Goal: Task Accomplishment & Management: Manage account settings

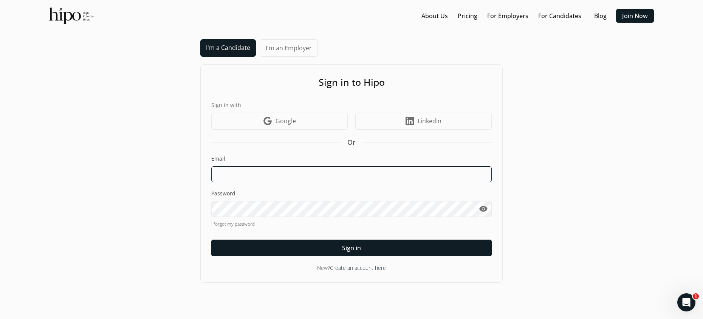
click at [268, 175] on input at bounding box center [351, 174] width 280 height 16
type input "funke.edu@gmail.com"
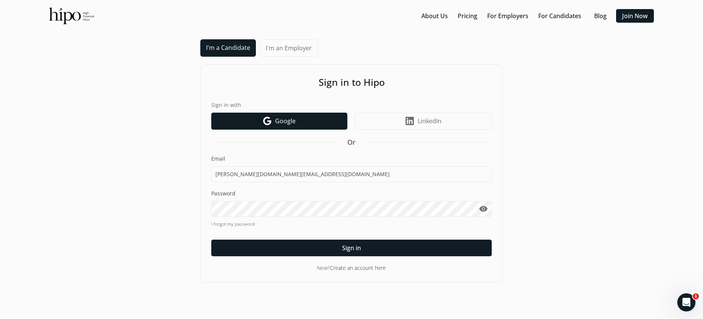
click at [274, 119] on link "Google icon Google" at bounding box center [279, 121] width 136 height 17
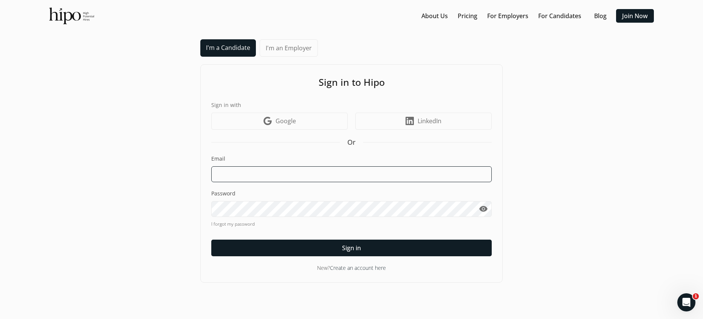
click at [256, 172] on input at bounding box center [351, 174] width 280 height 16
click at [310, 174] on input at bounding box center [351, 174] width 280 height 16
click at [69, 18] on img at bounding box center [71, 16] width 45 height 17
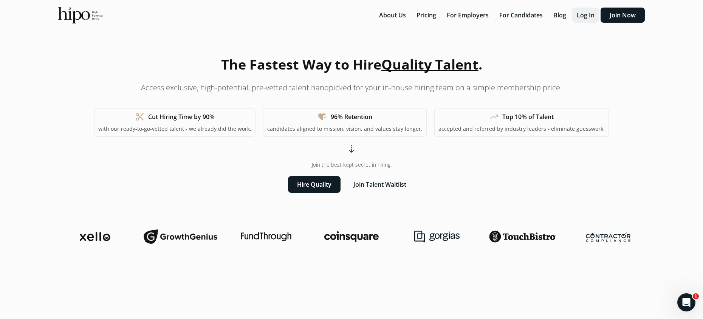
click at [580, 18] on button "Log In" at bounding box center [585, 15] width 27 height 15
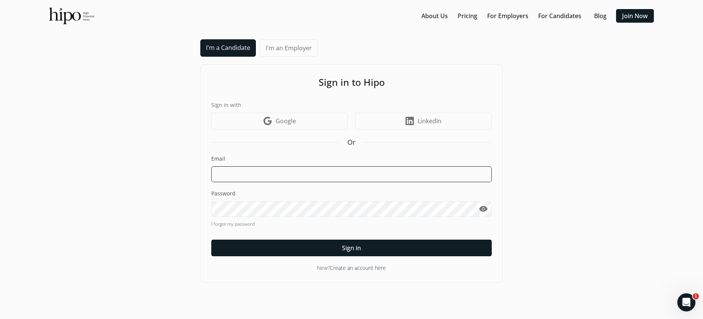
click at [269, 173] on input at bounding box center [351, 174] width 280 height 16
type input "funke.edu@gmail.com"
click at [481, 208] on span "visibility" at bounding box center [483, 208] width 9 height 9
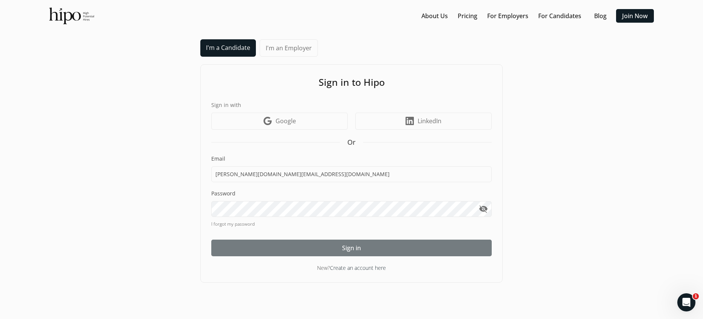
click at [376, 250] on div at bounding box center [351, 248] width 280 height 17
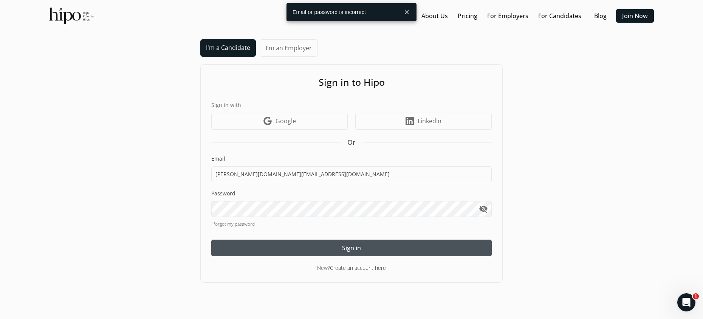
click at [234, 224] on link "I forgot my password" at bounding box center [351, 224] width 280 height 7
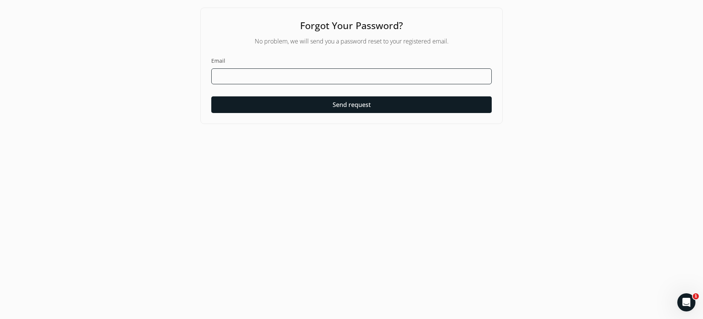
click at [297, 78] on input at bounding box center [351, 76] width 280 height 16
click at [306, 77] on input at bounding box center [351, 76] width 280 height 16
type input "[PERSON_NAME][DOMAIN_NAME][EMAIL_ADDRESS][DOMAIN_NAME]"
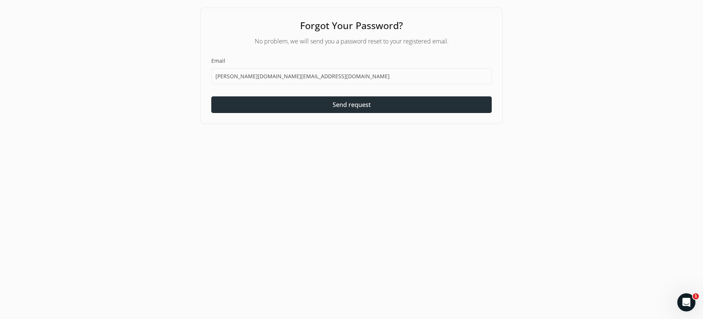
click at [361, 105] on span "Send request" at bounding box center [352, 104] width 38 height 9
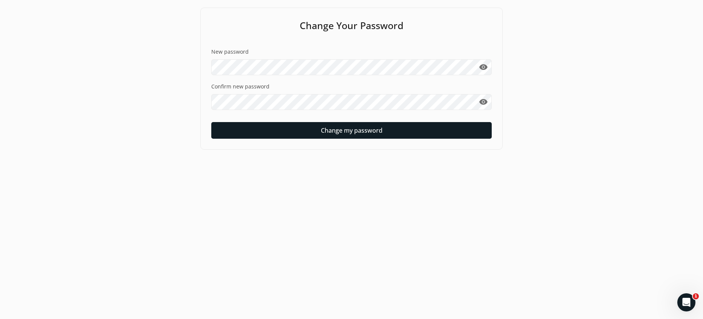
click at [481, 64] on span "visibility" at bounding box center [483, 67] width 9 height 9
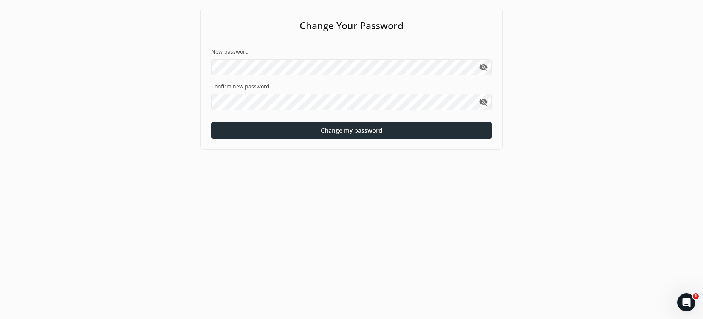
click at [356, 133] on span "Change my password" at bounding box center [352, 130] width 62 height 9
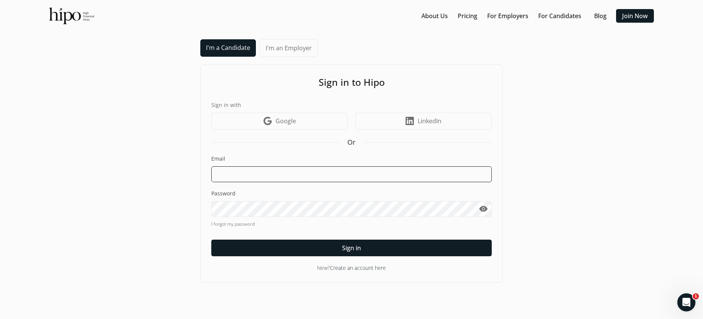
type input "[PERSON_NAME][DOMAIN_NAME][EMAIL_ADDRESS][DOMAIN_NAME]"
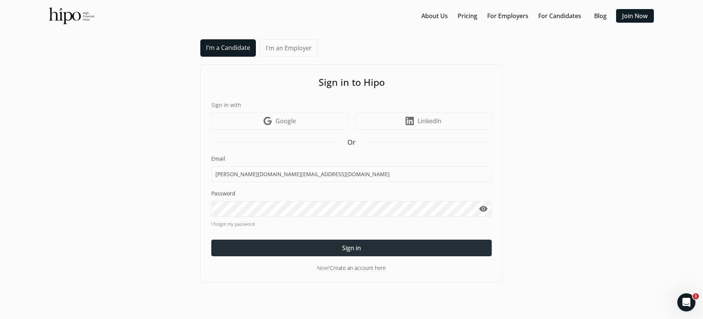
click at [289, 245] on div at bounding box center [351, 248] width 280 height 17
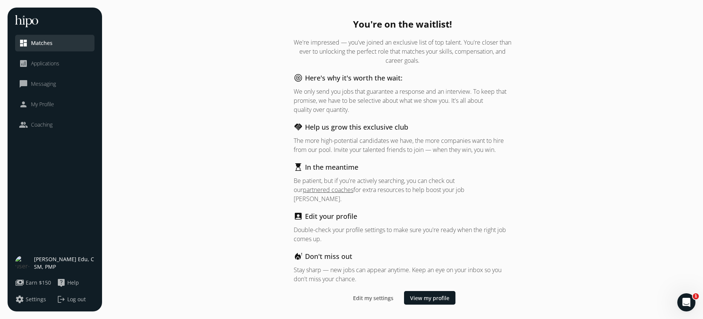
click at [47, 63] on span "Applications" at bounding box center [45, 64] width 28 height 8
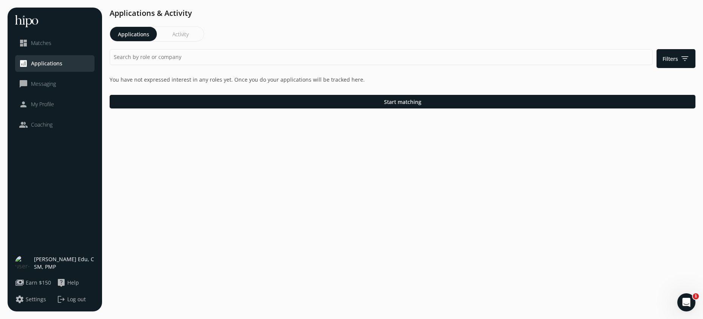
click at [37, 76] on li "chat_bubble_outline Messaging" at bounding box center [54, 84] width 79 height 17
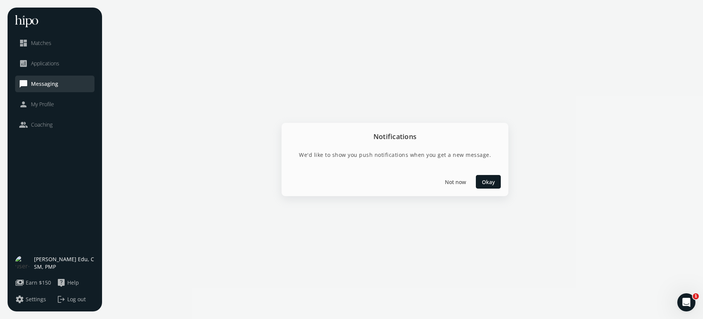
click at [44, 60] on span "Applications" at bounding box center [45, 64] width 28 height 8
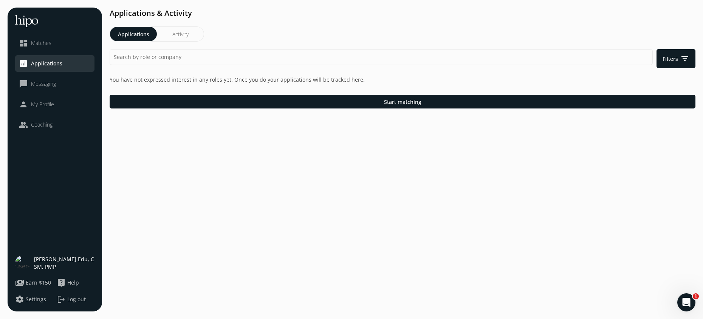
click at [35, 122] on span "Coaching" at bounding box center [42, 125] width 22 height 8
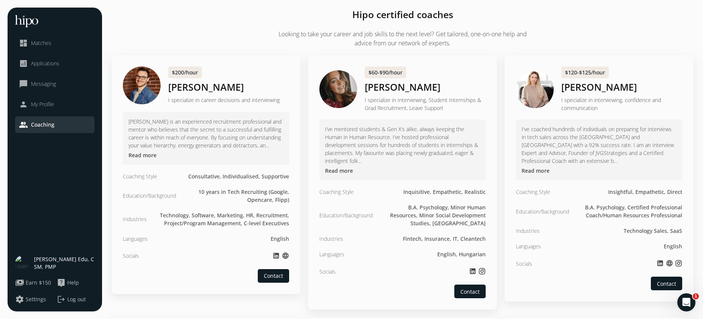
click at [42, 86] on span "Messaging" at bounding box center [43, 84] width 25 height 8
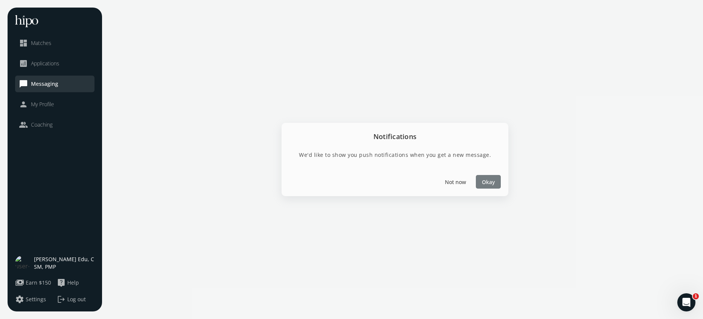
drag, startPoint x: 491, startPoint y: 184, endPoint x: 486, endPoint y: 184, distance: 4.9
click at [491, 184] on span "Okay" at bounding box center [488, 182] width 13 height 8
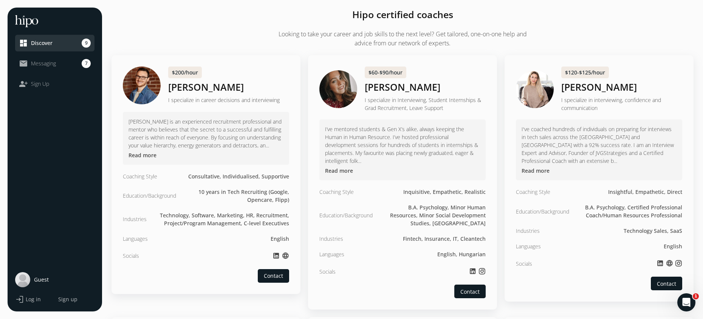
click at [50, 65] on span "Messaging" at bounding box center [43, 64] width 25 height 8
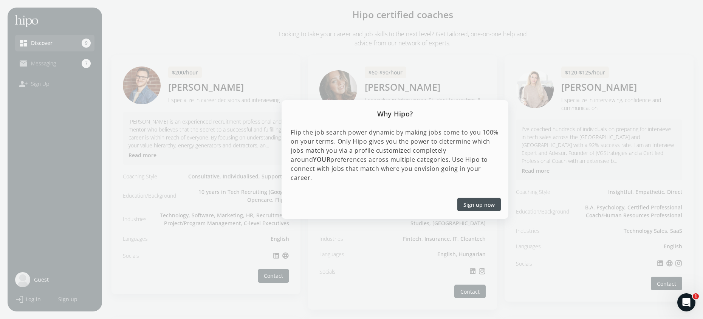
click at [170, 42] on div at bounding box center [351, 159] width 703 height 319
